Goal: Check status: Check status

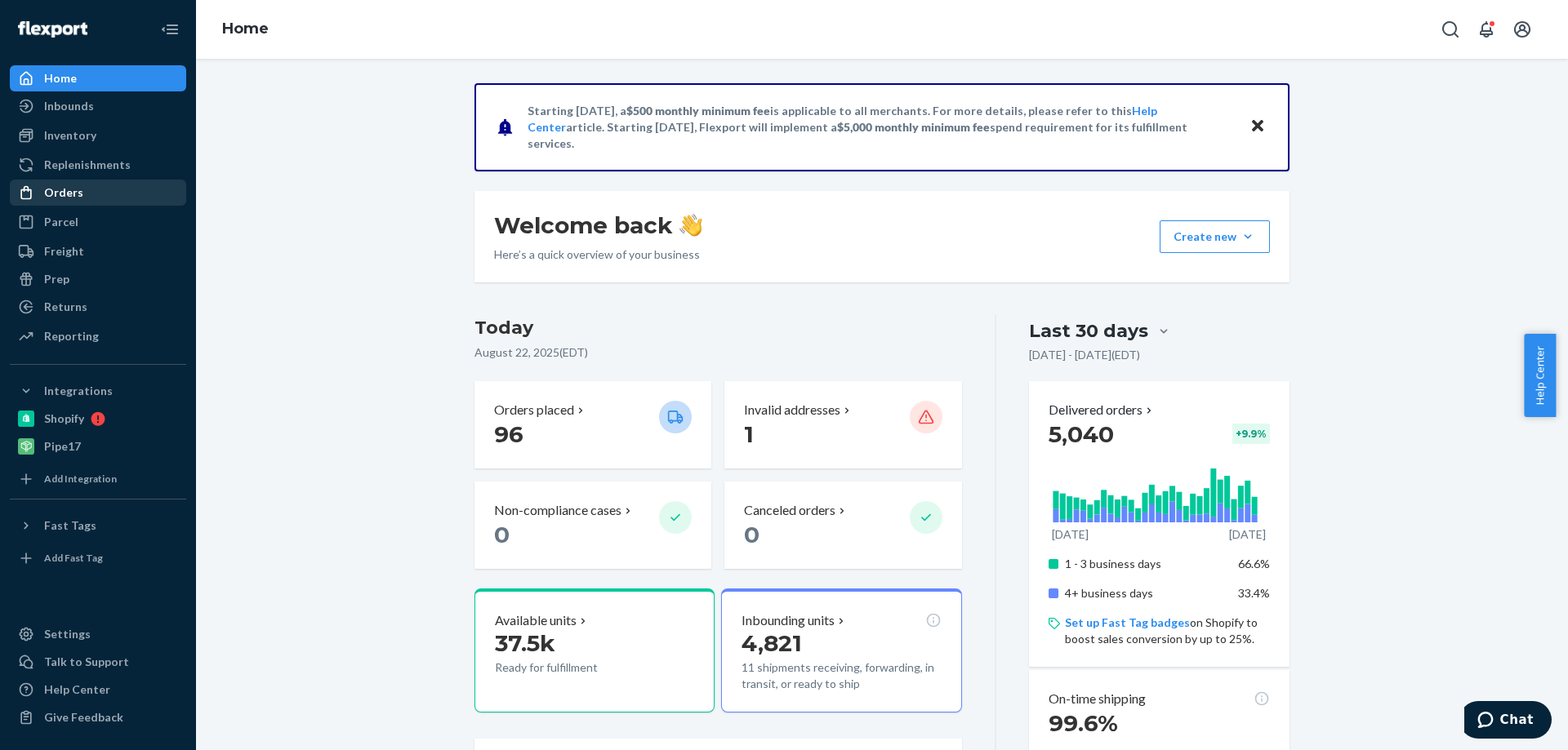
click at [54, 183] on div "Orders" at bounding box center [97, 193] width 173 height 23
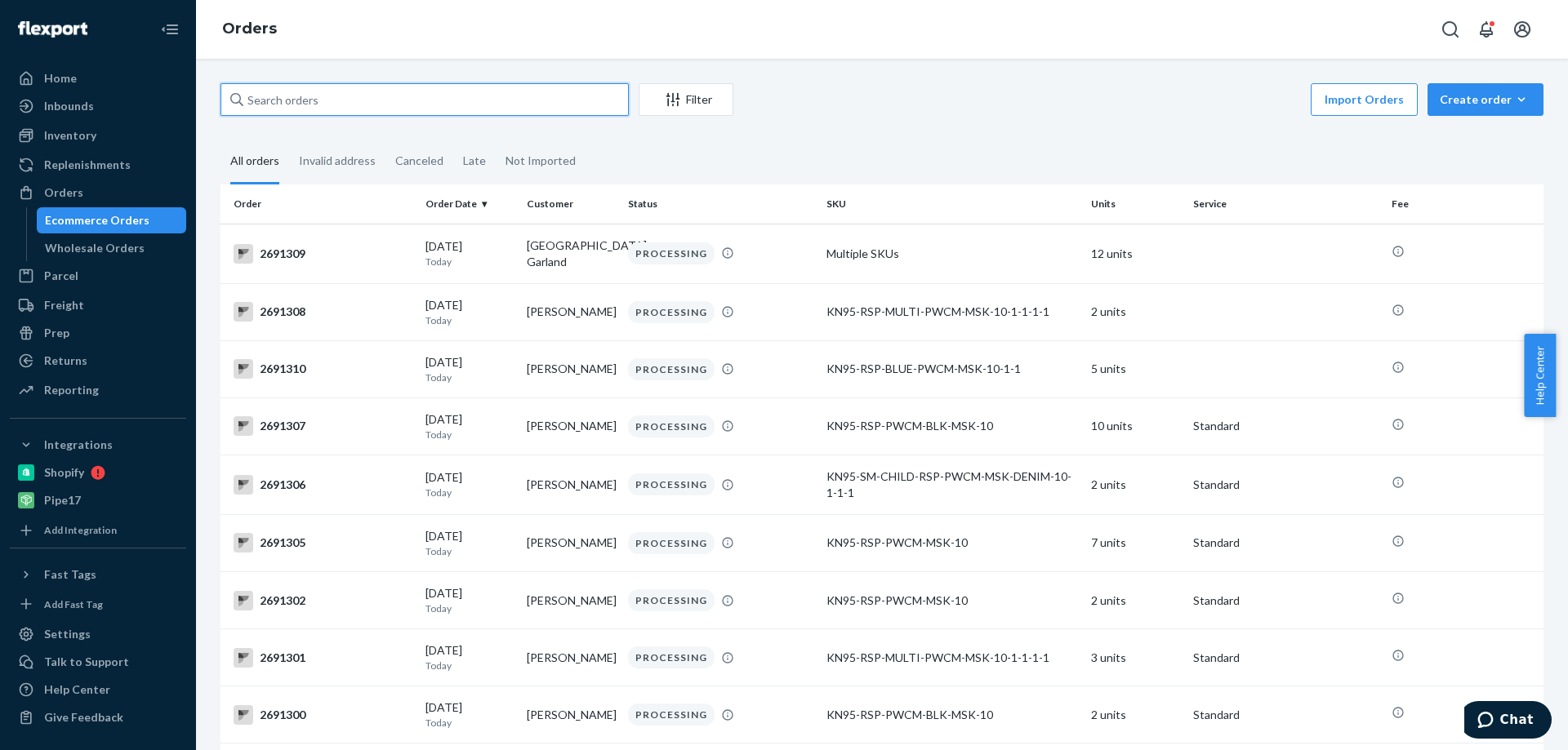
click at [302, 98] on input "text" at bounding box center [424, 99] width 408 height 33
type input "2691314"
